Goal: Connect with others: Connect with others

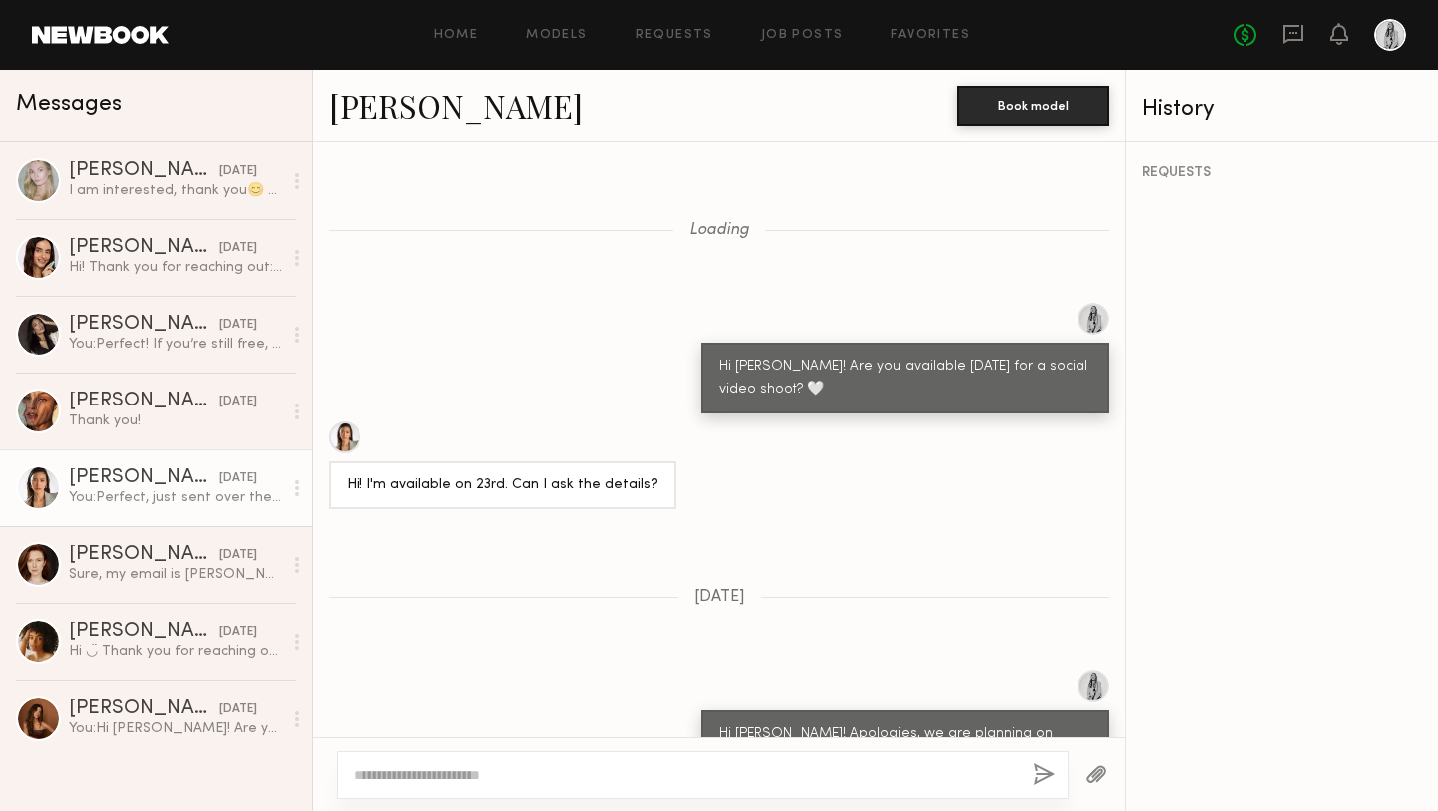
scroll to position [2654, 0]
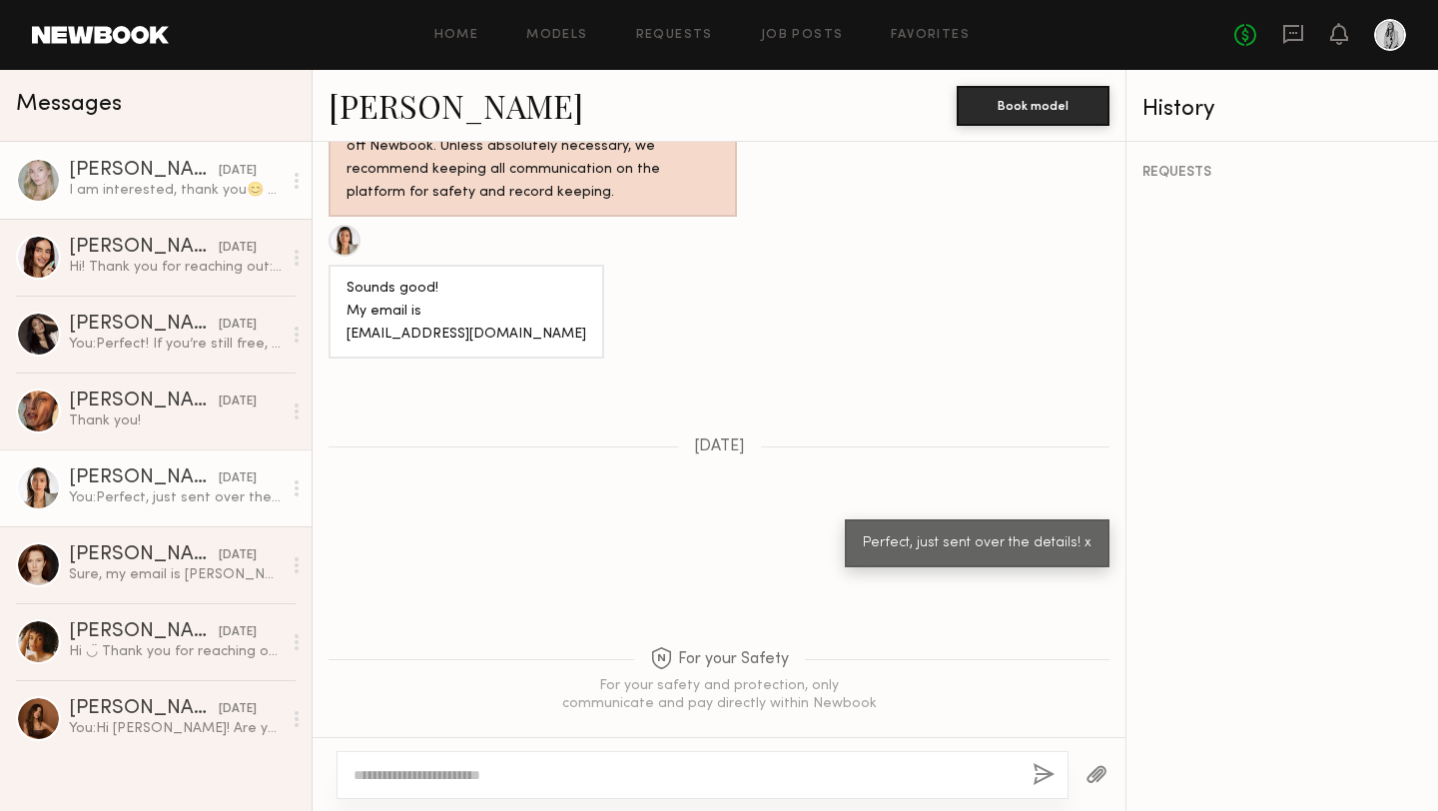
click at [28, 181] on div at bounding box center [38, 180] width 45 height 45
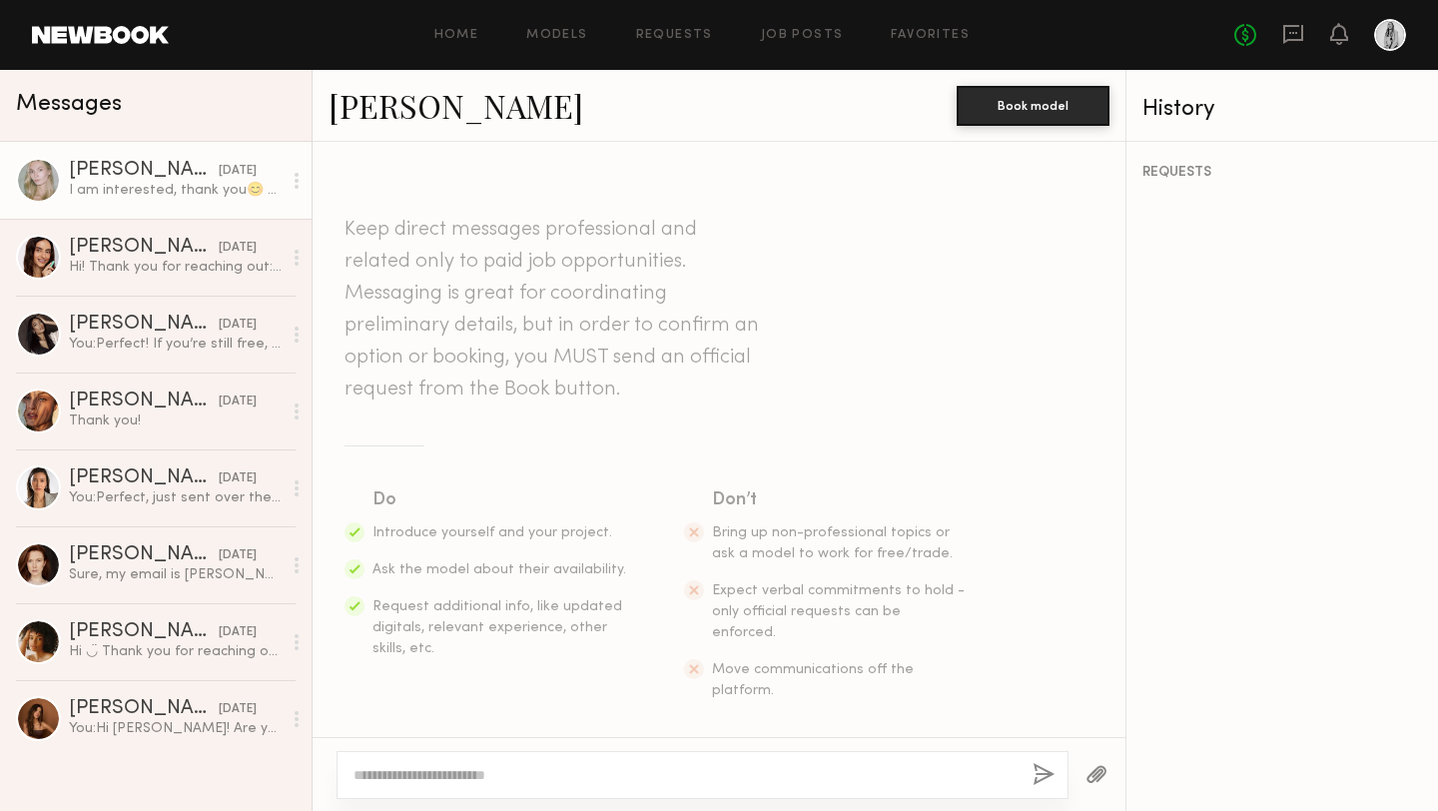
scroll to position [968, 0]
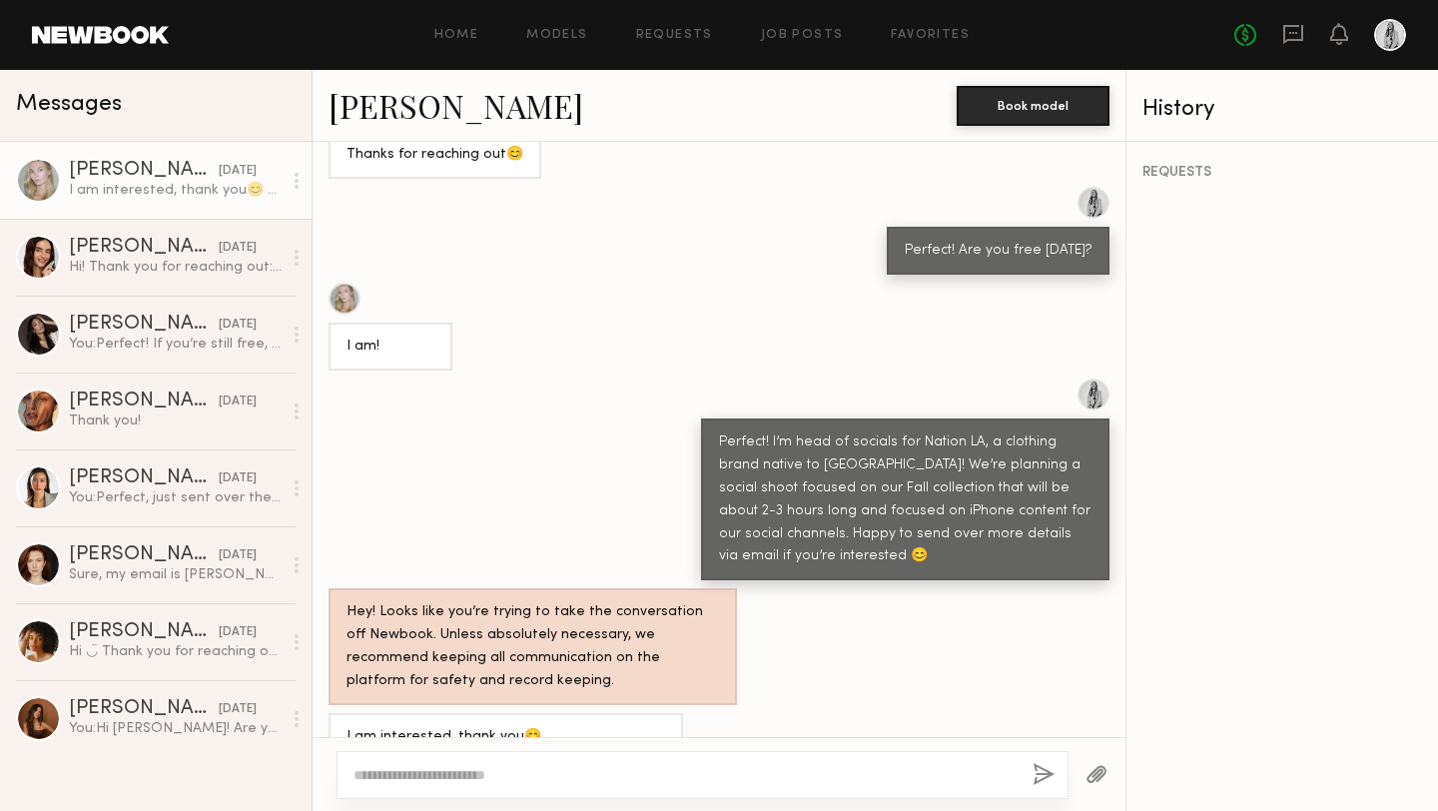
click at [396, 113] on link "Darina D." at bounding box center [455, 105] width 255 height 43
